Goal: Task Accomplishment & Management: Manage account settings

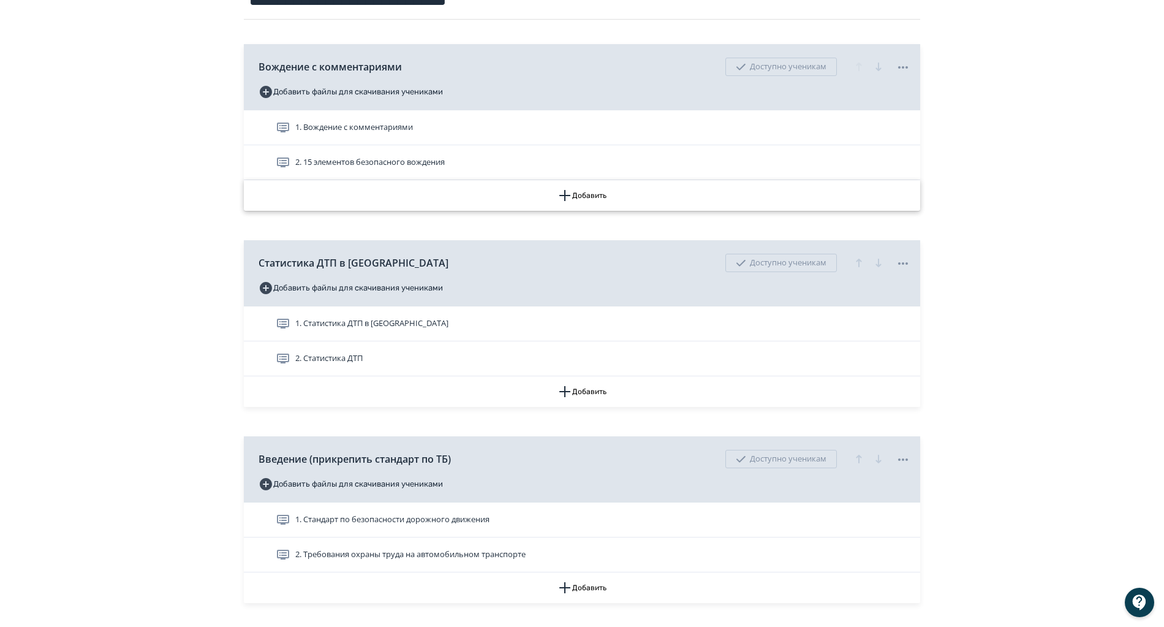
scroll to position [367, 0]
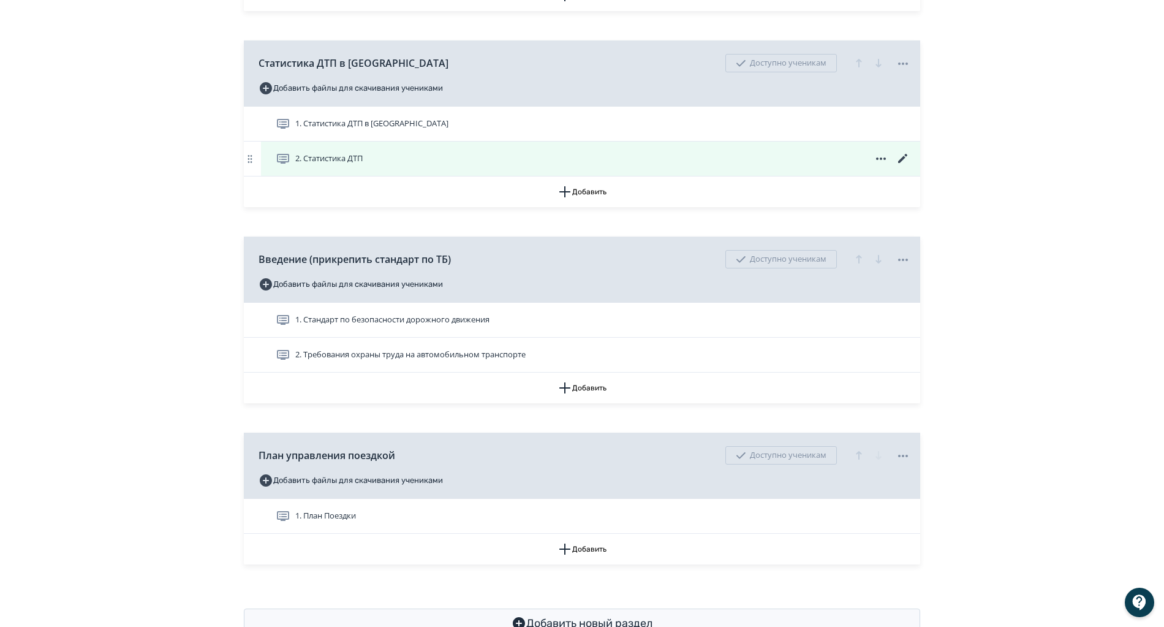
click at [415, 162] on div "2. Статистика ДТП" at bounding box center [593, 158] width 634 height 15
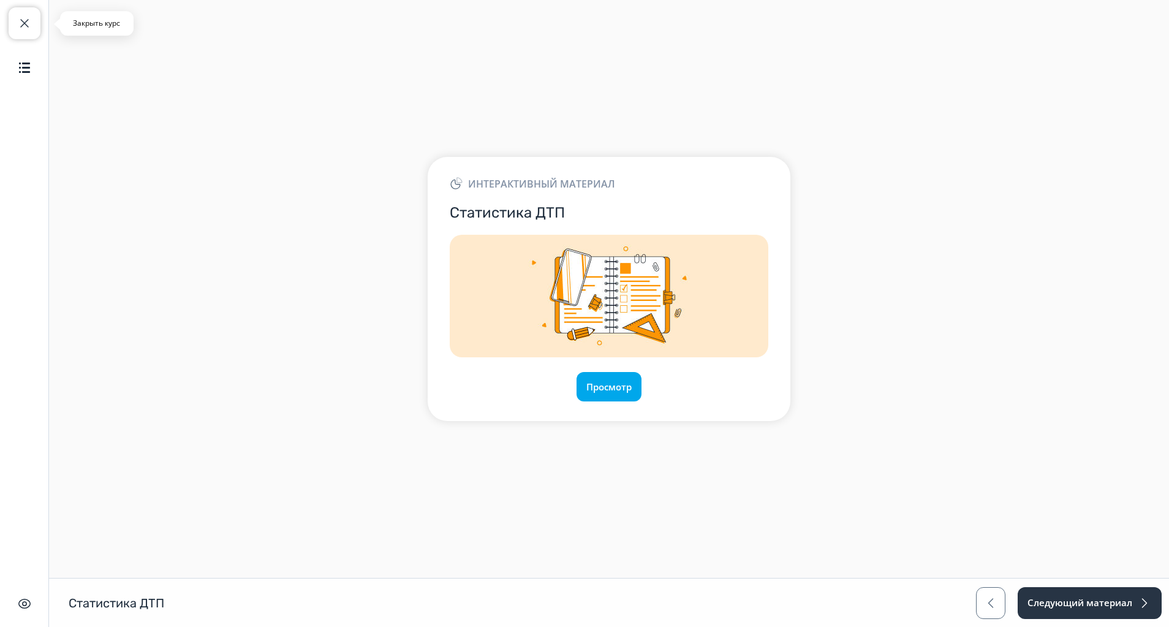
click at [29, 25] on span "button" at bounding box center [24, 23] width 15 height 15
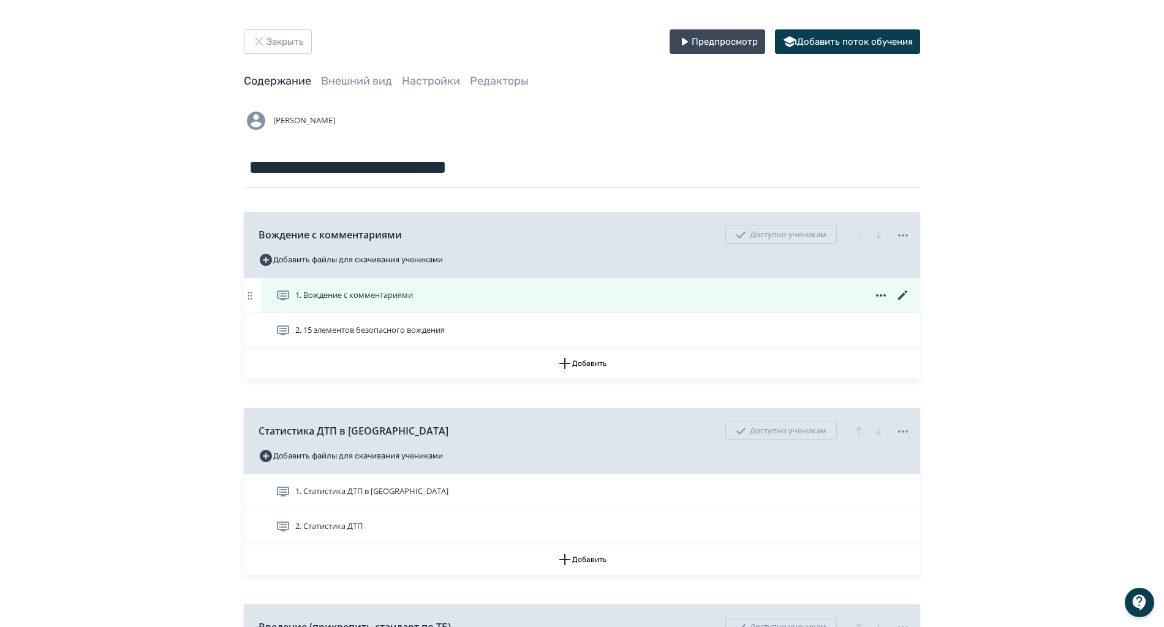
click at [421, 296] on div "1. Вождение с комментариями" at bounding box center [593, 295] width 634 height 15
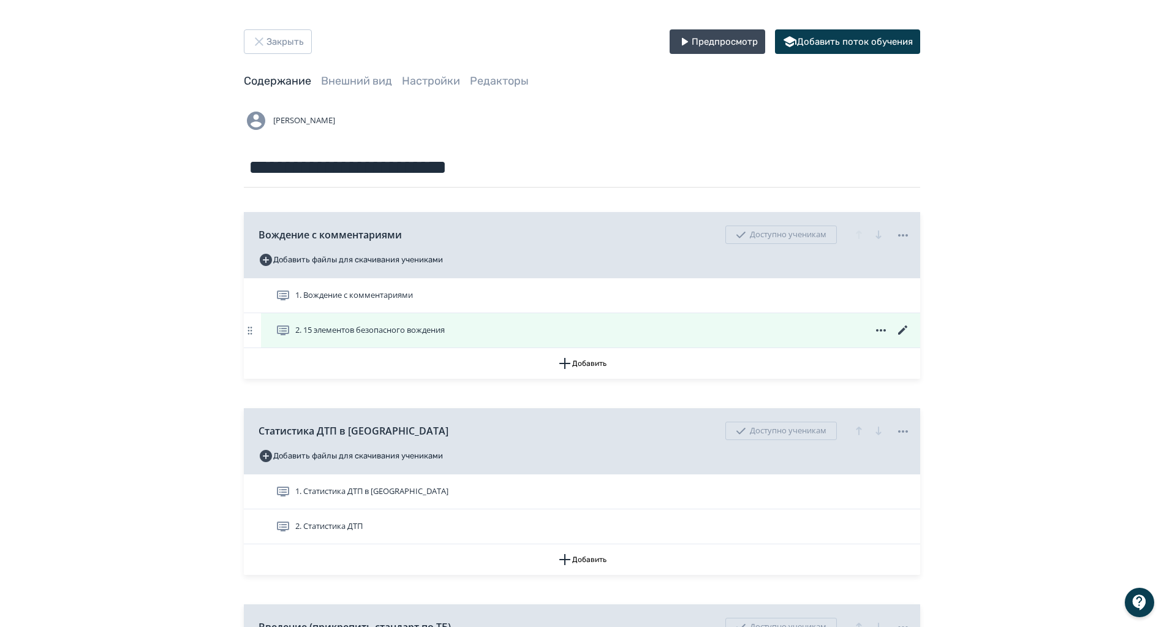
click at [905, 328] on icon at bounding box center [902, 330] width 15 height 15
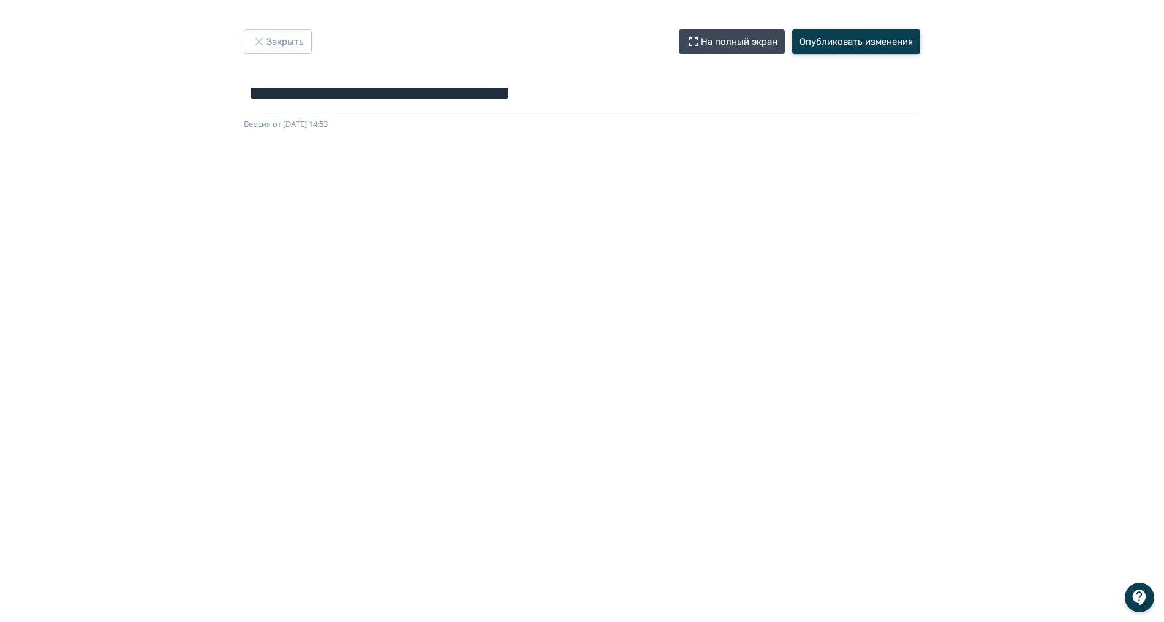
click at [853, 47] on button "Опубликовать изменения" at bounding box center [856, 41] width 128 height 24
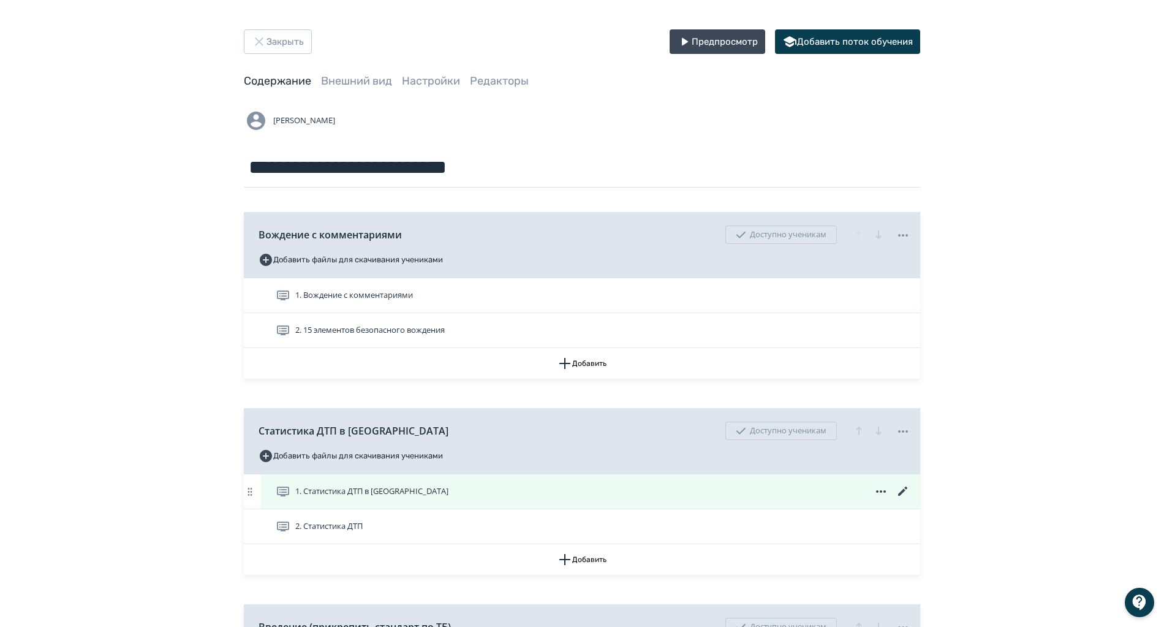
scroll to position [408, 0]
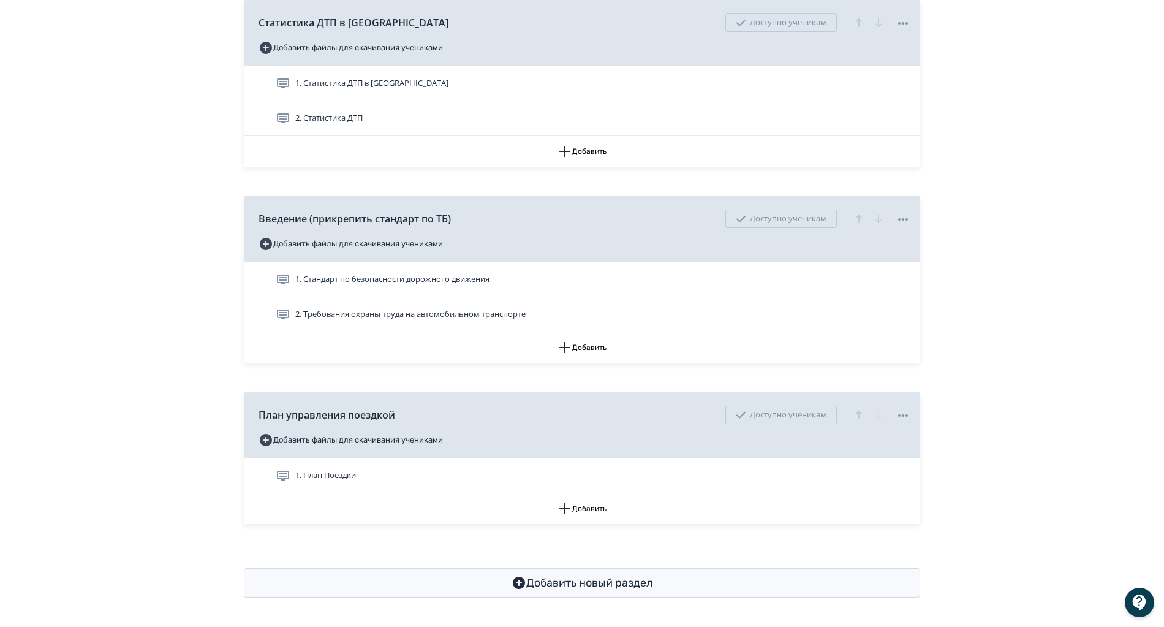
click at [1078, 157] on div "**********" at bounding box center [582, 109] width 1164 height 1034
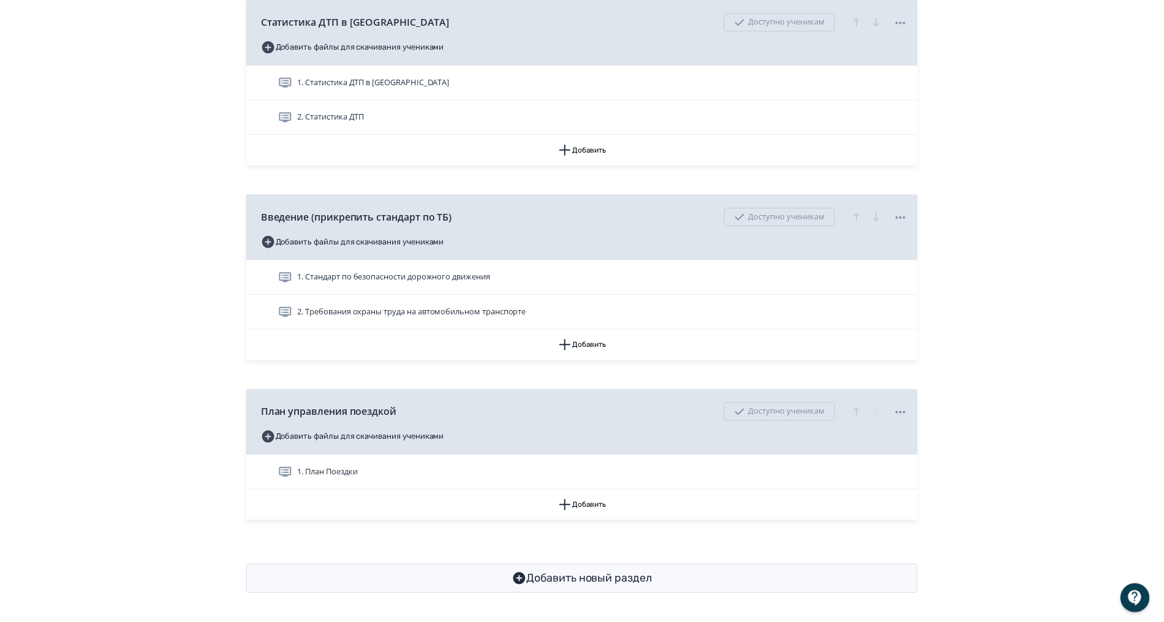
scroll to position [0, 0]
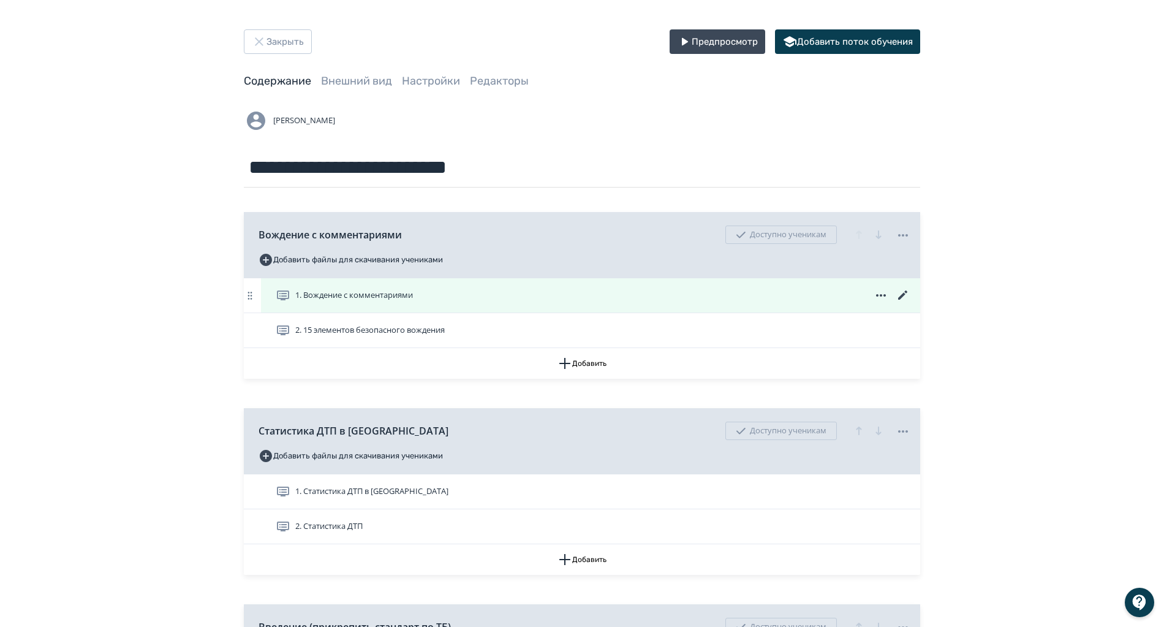
click at [902, 293] on icon at bounding box center [902, 295] width 15 height 15
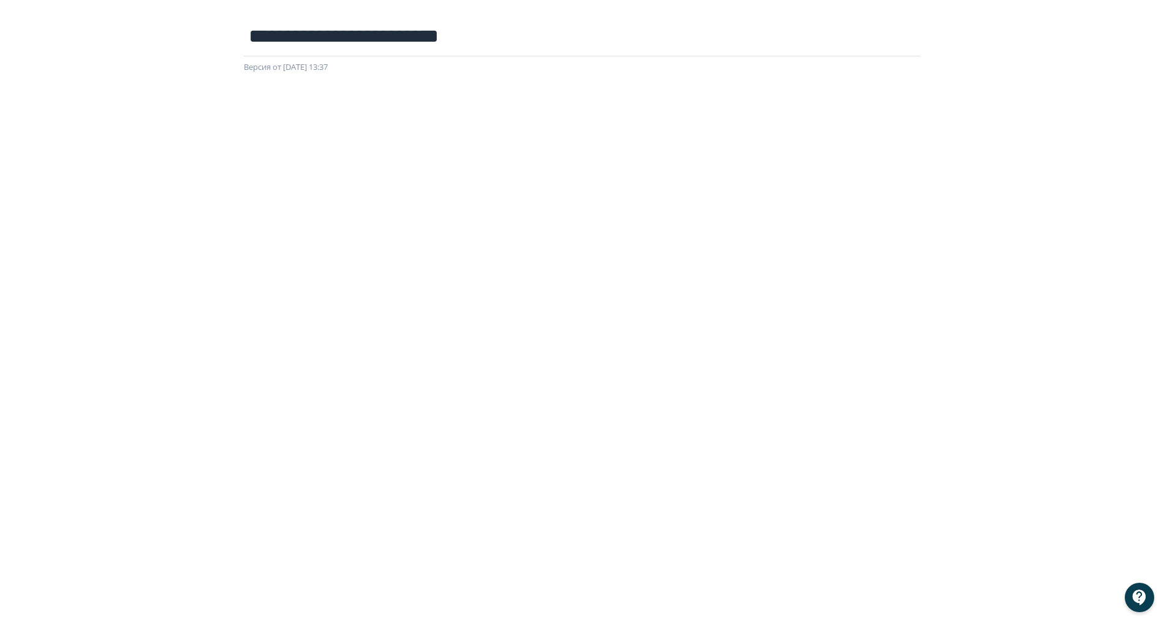
scroll to position [85, 0]
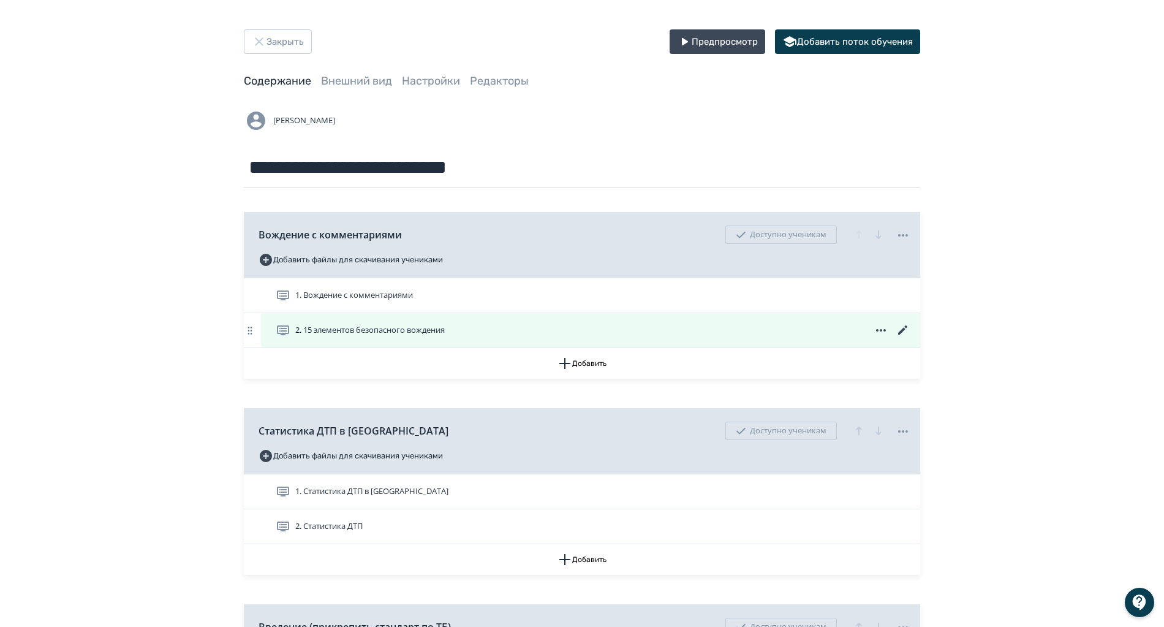
click at [905, 334] on icon at bounding box center [902, 330] width 15 height 15
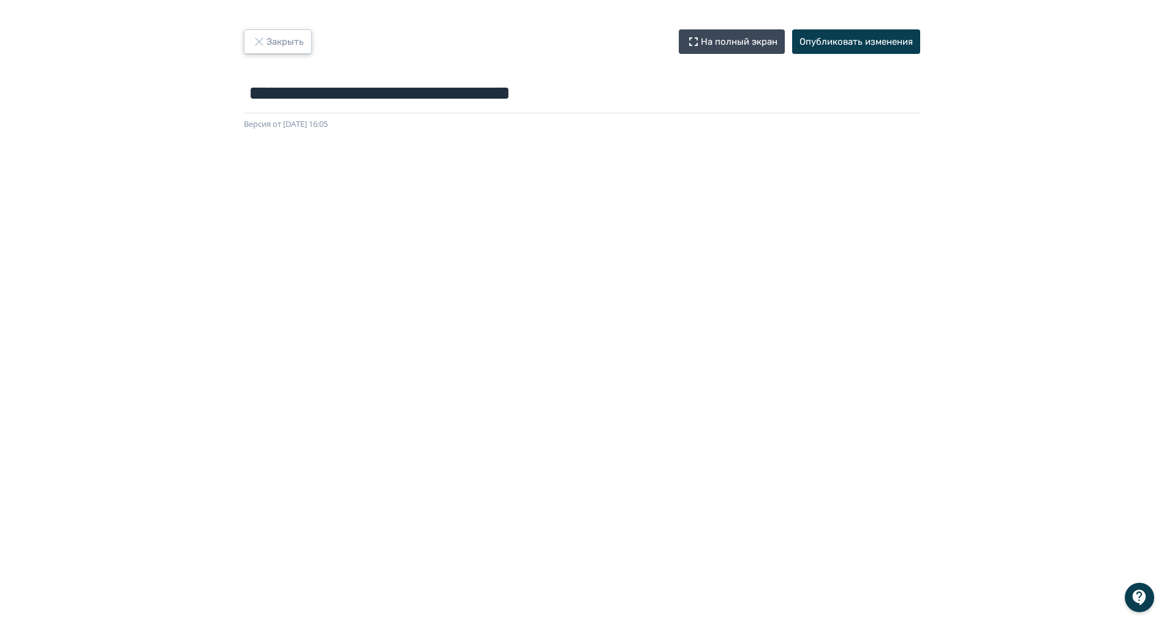
click at [259, 43] on icon "button" at bounding box center [259, 41] width 15 height 15
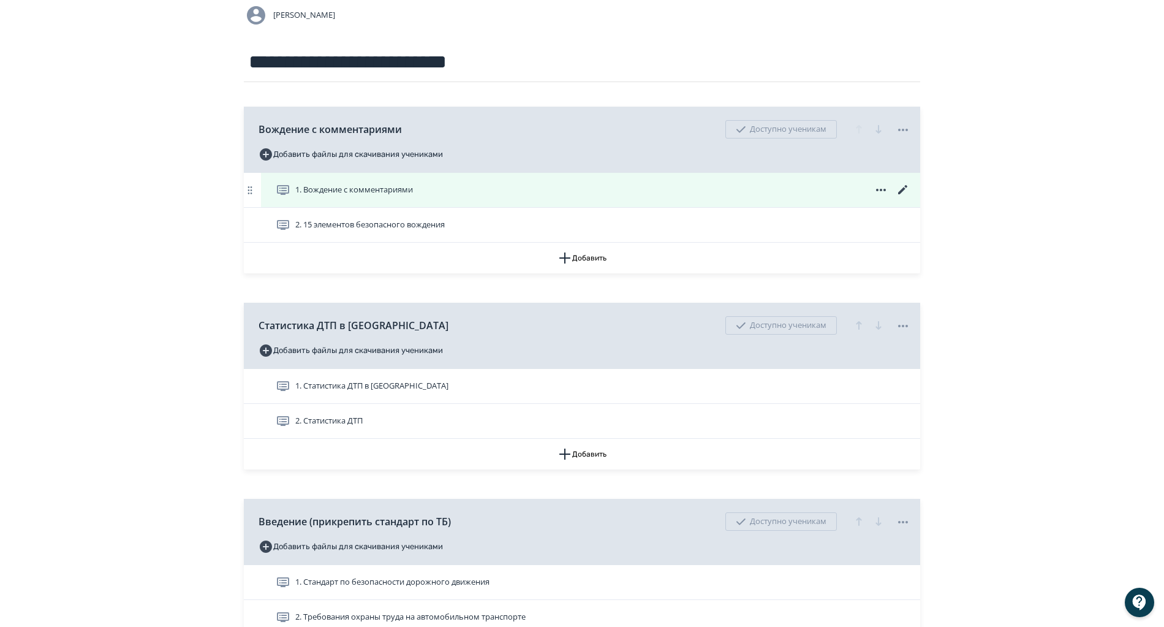
scroll to position [184, 0]
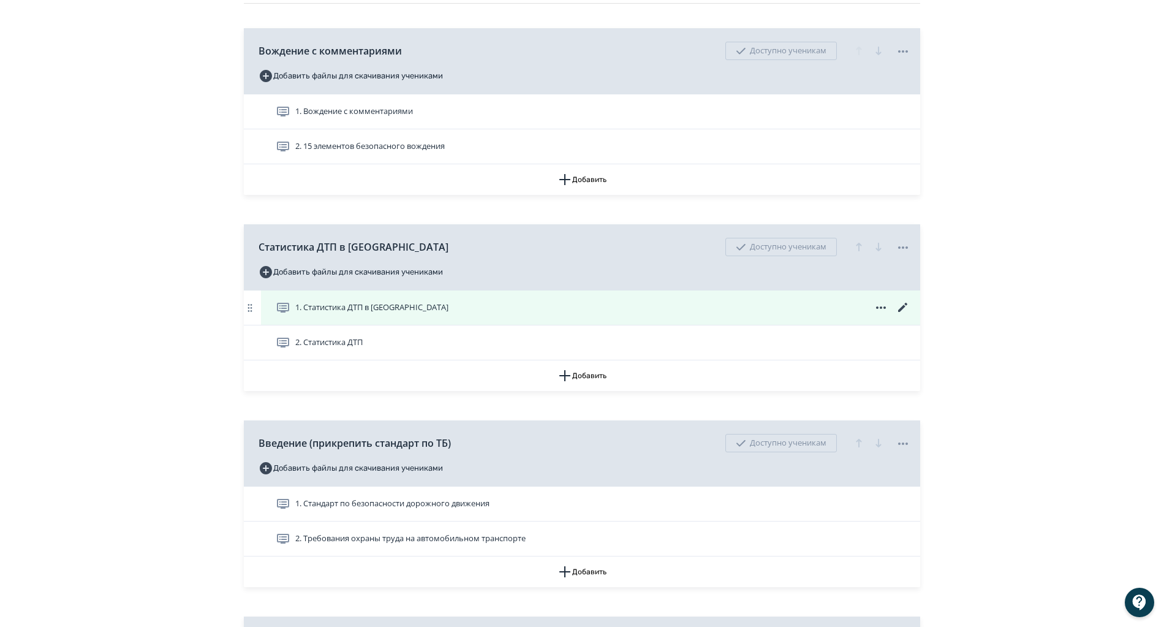
click at [903, 306] on icon at bounding box center [902, 307] width 9 height 9
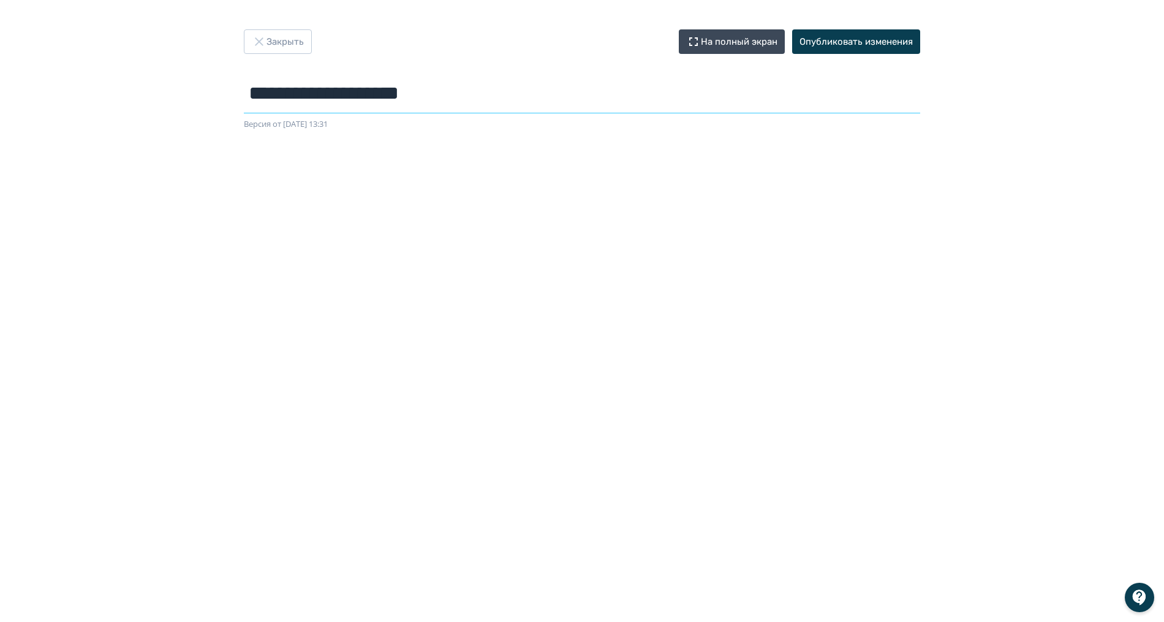
drag, startPoint x: 266, startPoint y: 90, endPoint x: 533, endPoint y: 109, distance: 267.7
click at [554, 104] on input "**********" at bounding box center [582, 93] width 676 height 40
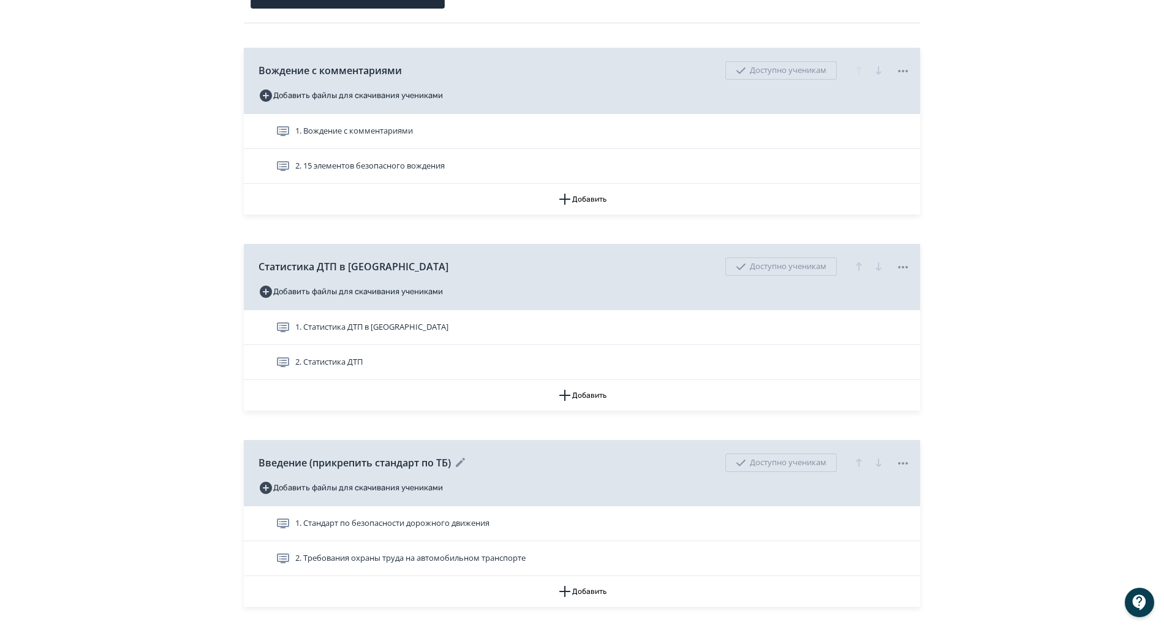
scroll to position [276, 0]
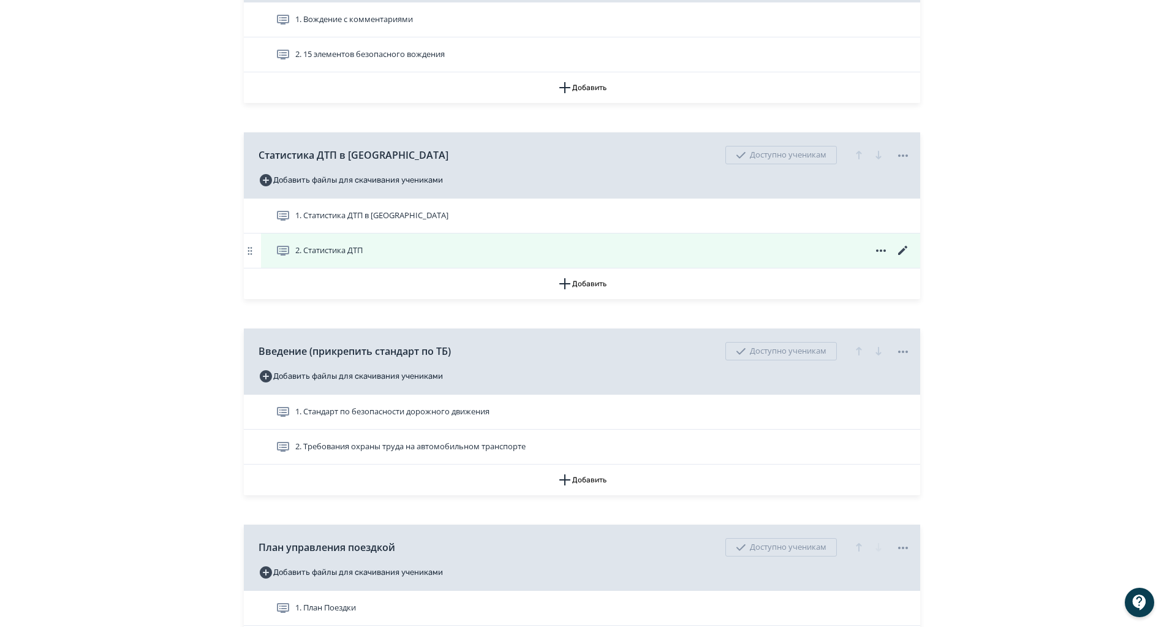
click at [905, 249] on icon at bounding box center [902, 250] width 15 height 15
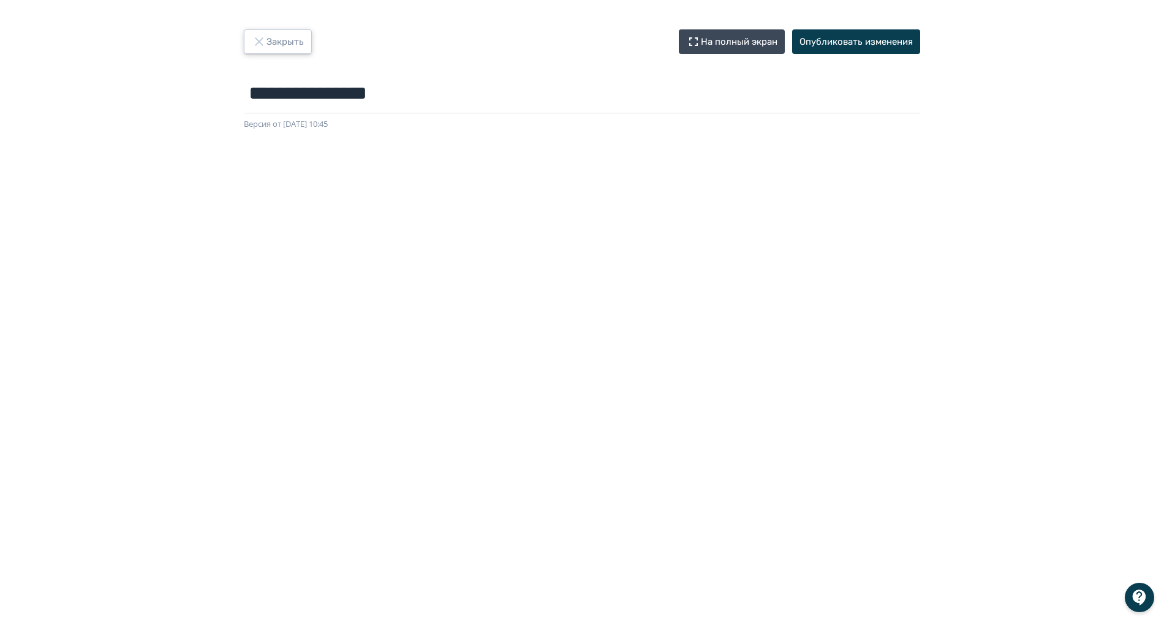
drag, startPoint x: 282, startPoint y: 43, endPoint x: 288, endPoint y: 55, distance: 13.4
click at [282, 42] on button "Закрыть" at bounding box center [278, 41] width 68 height 24
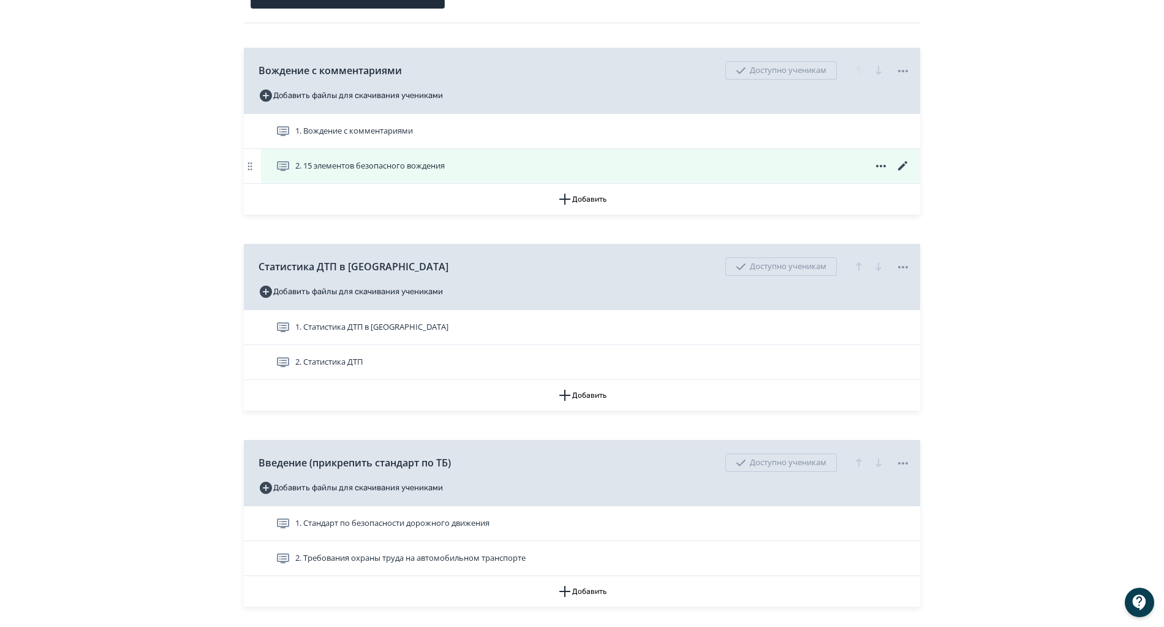
scroll to position [367, 0]
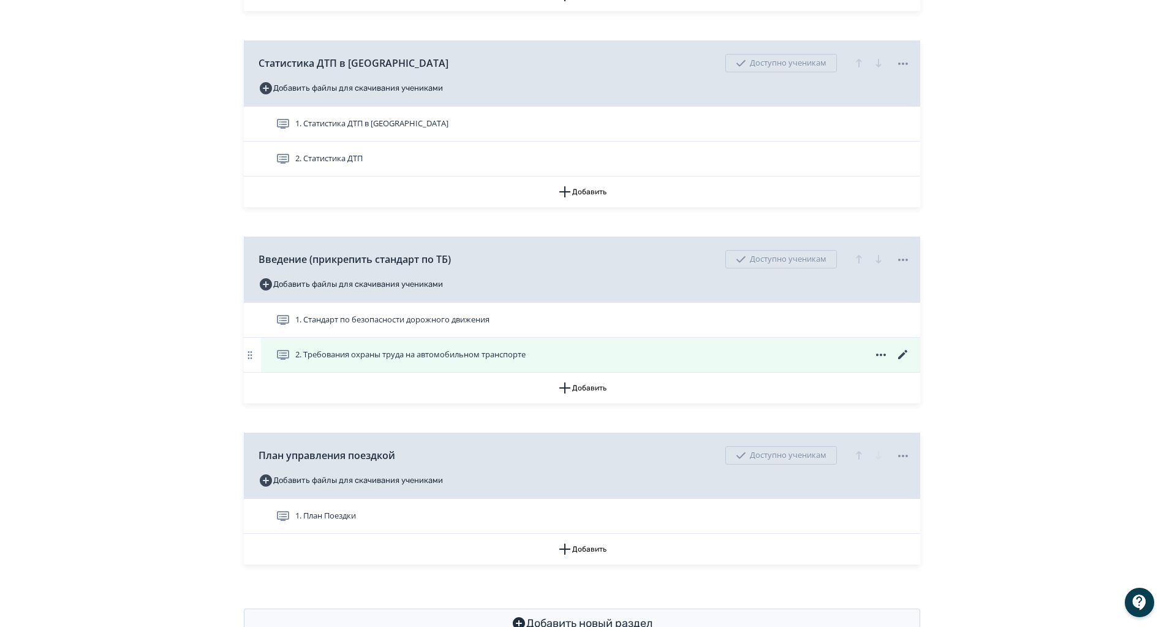
click at [902, 353] on icon at bounding box center [902, 354] width 9 height 9
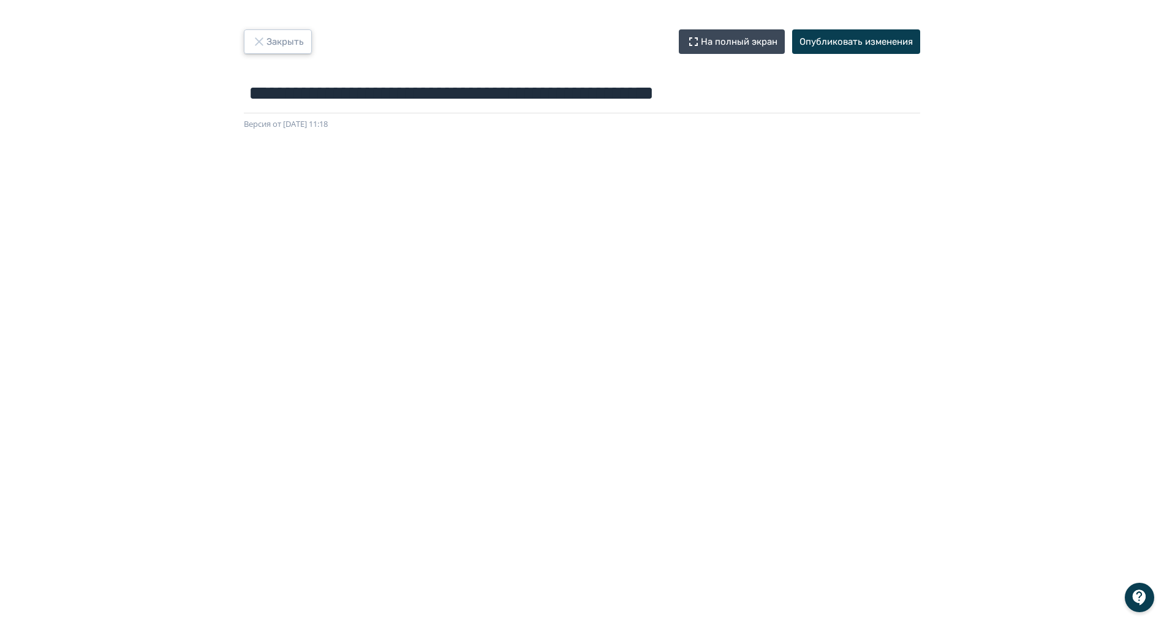
click at [296, 43] on button "Закрыть" at bounding box center [278, 41] width 68 height 24
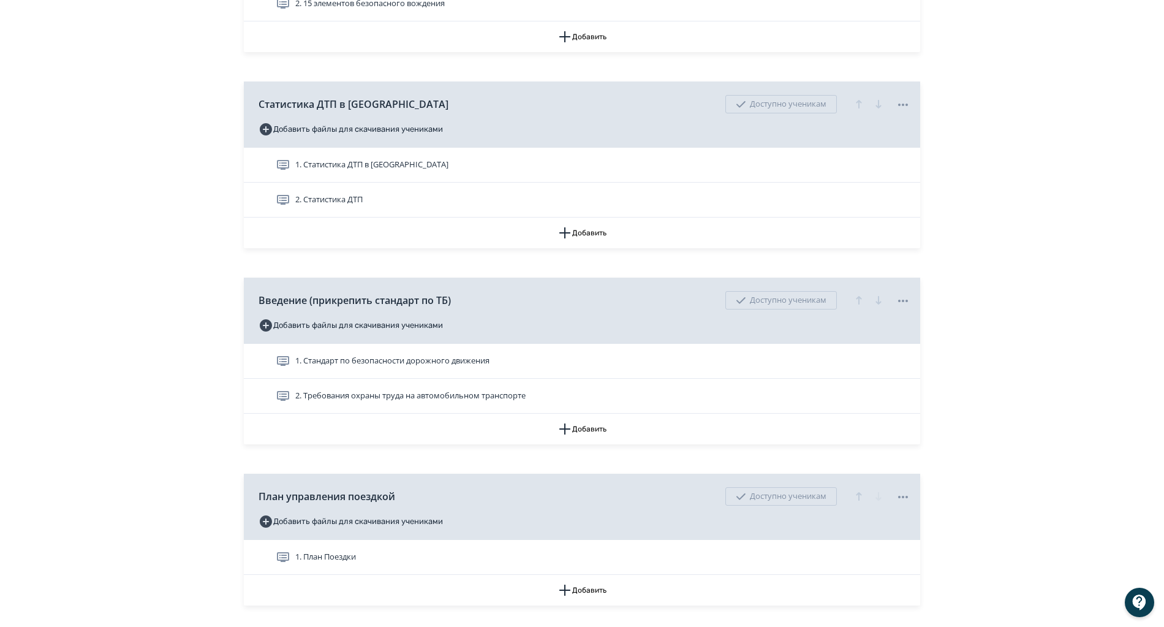
scroll to position [408, 0]
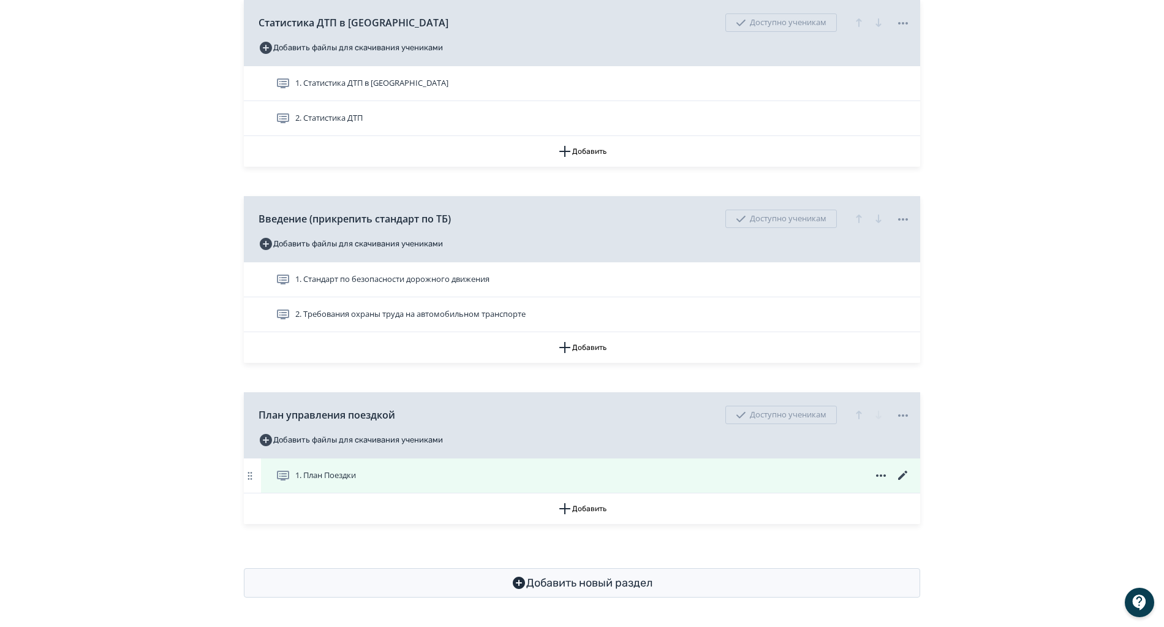
click at [903, 471] on icon at bounding box center [902, 475] width 15 height 15
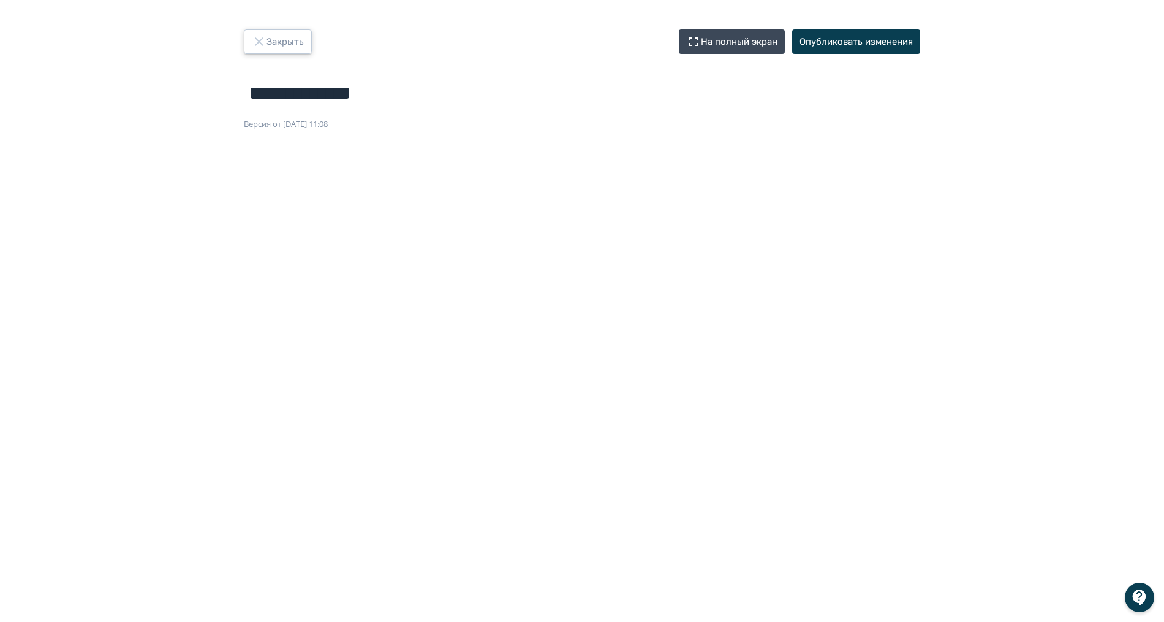
click at [275, 45] on button "Закрыть" at bounding box center [278, 41] width 68 height 24
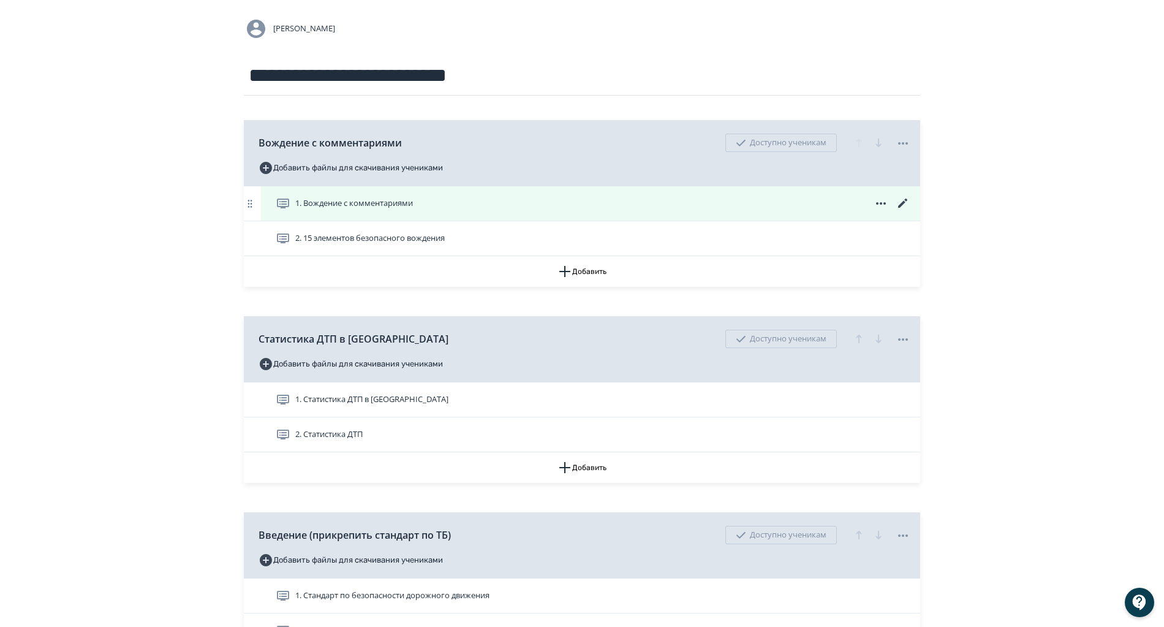
scroll to position [367, 0]
